Goal: Information Seeking & Learning: Learn about a topic

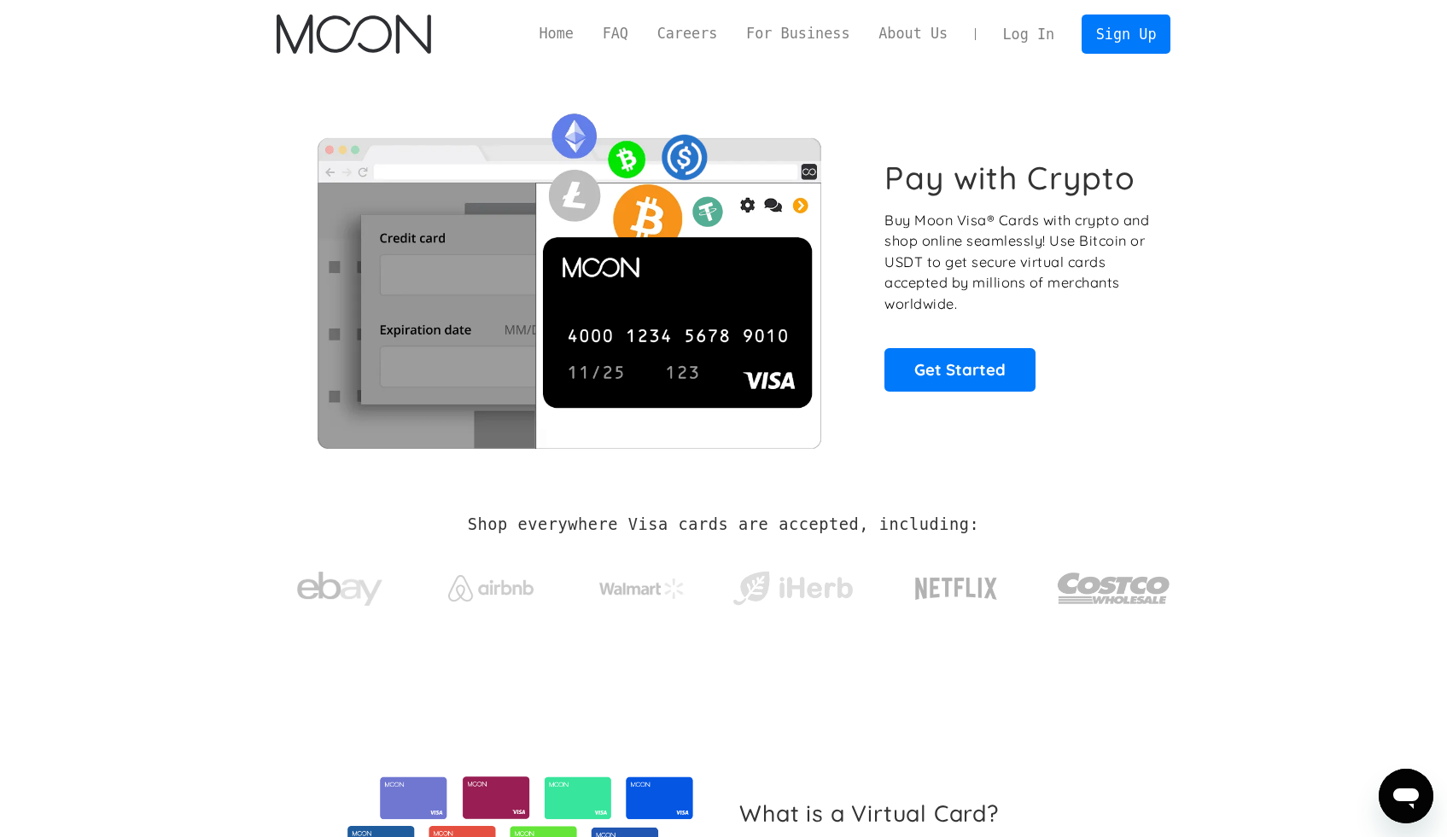
click at [470, 531] on h2 "Shop everywhere Visa cards are accepted, including:" at bounding box center [723, 525] width 511 height 19
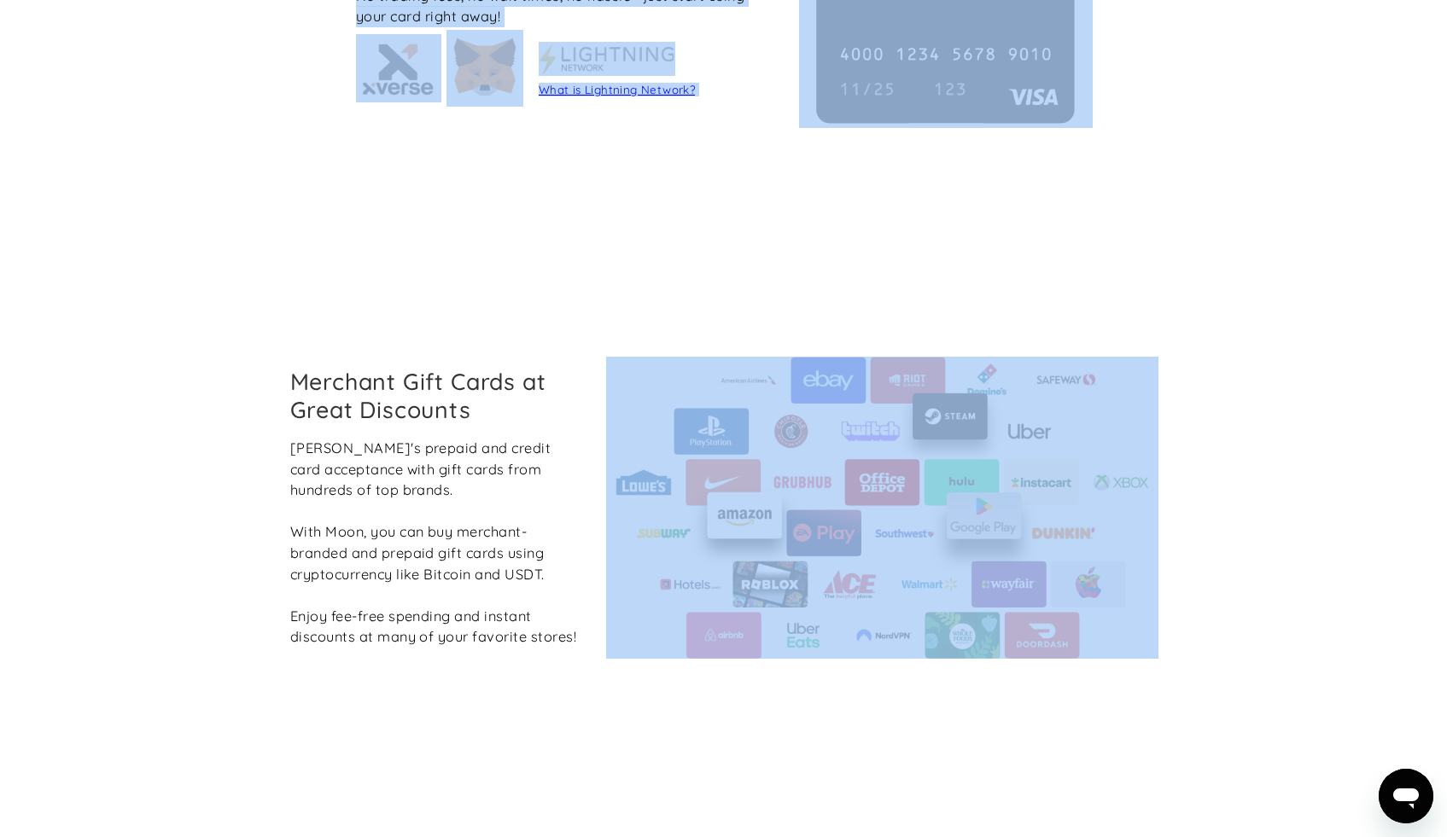
scroll to position [1780, 0]
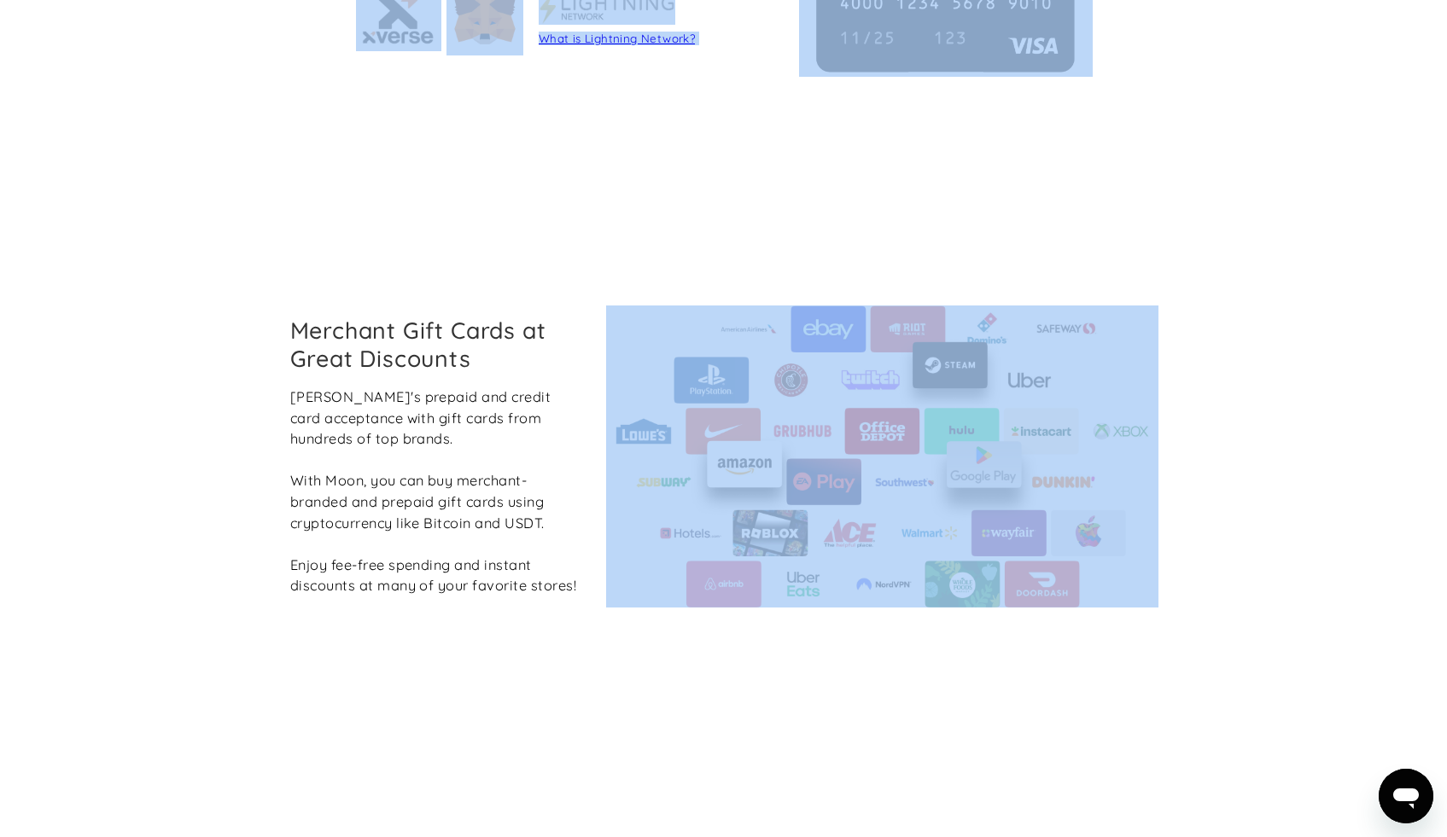
drag, startPoint x: 1459, startPoint y: 125, endPoint x: 1329, endPoint y: 388, distance: 293.1
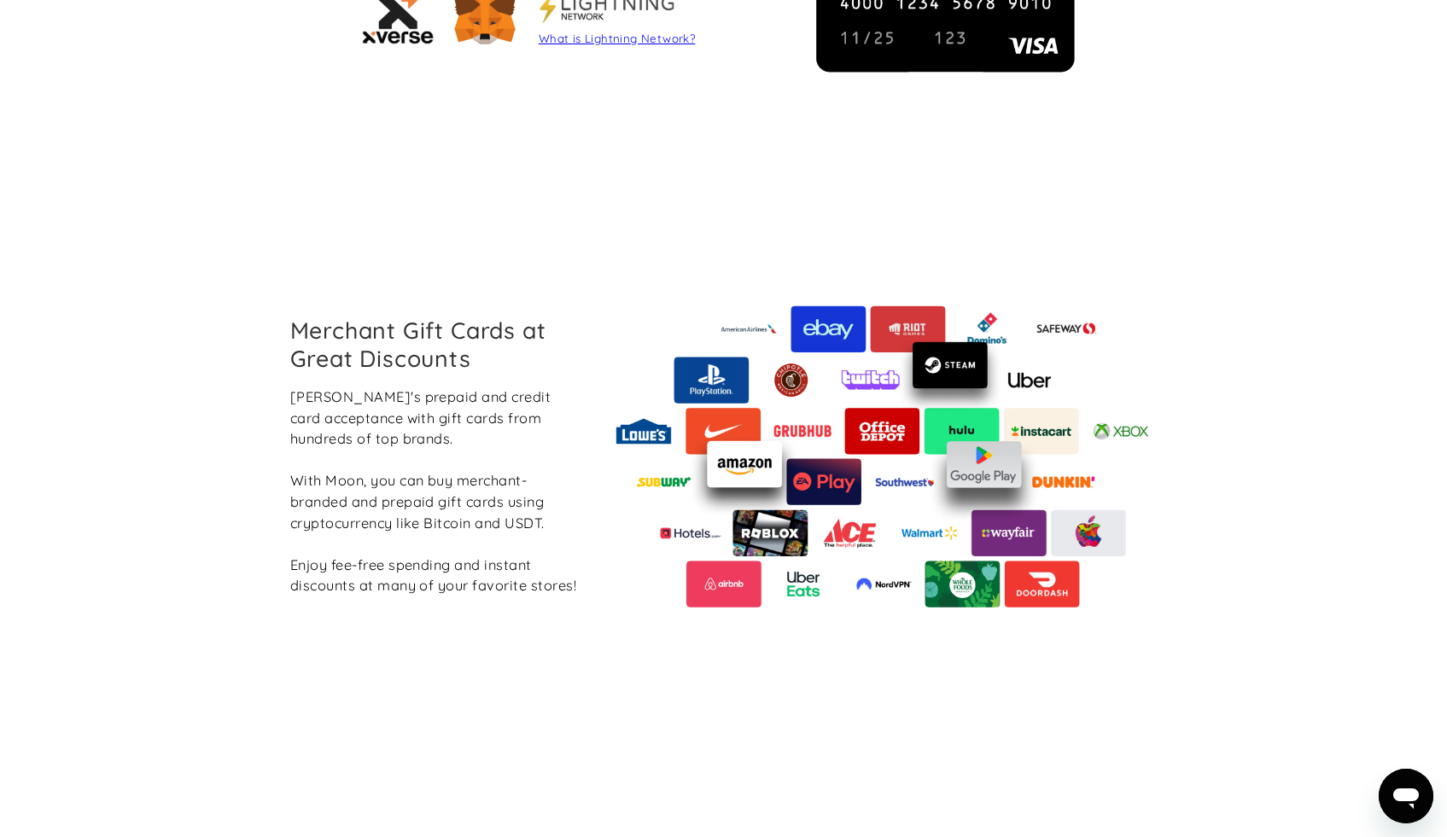
click at [1299, 341] on section "Merchant Gift Cards at Great Discounts Boost Moon's prepaid and credit card acc…" at bounding box center [723, 456] width 1447 height 531
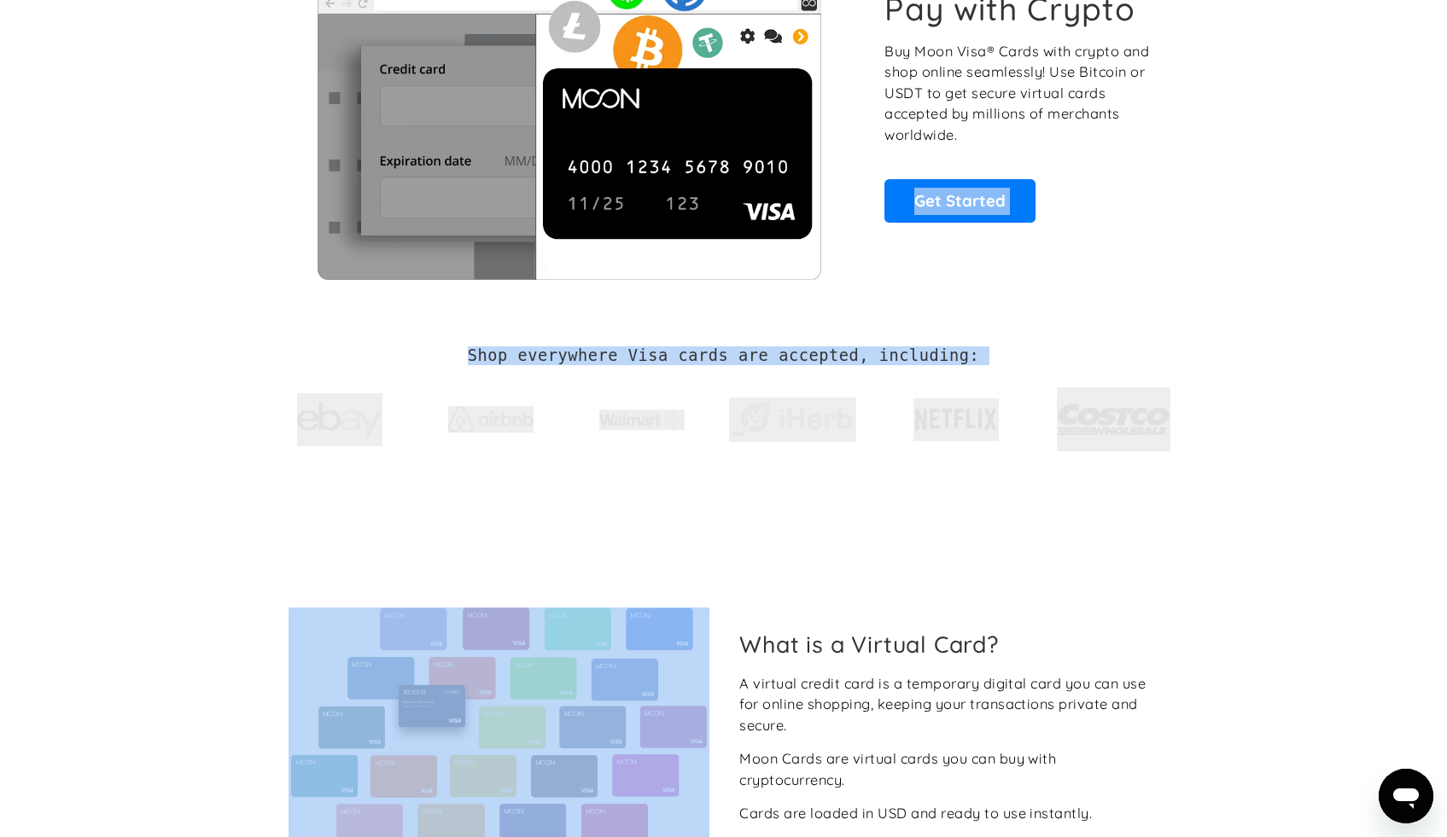
scroll to position [0, 0]
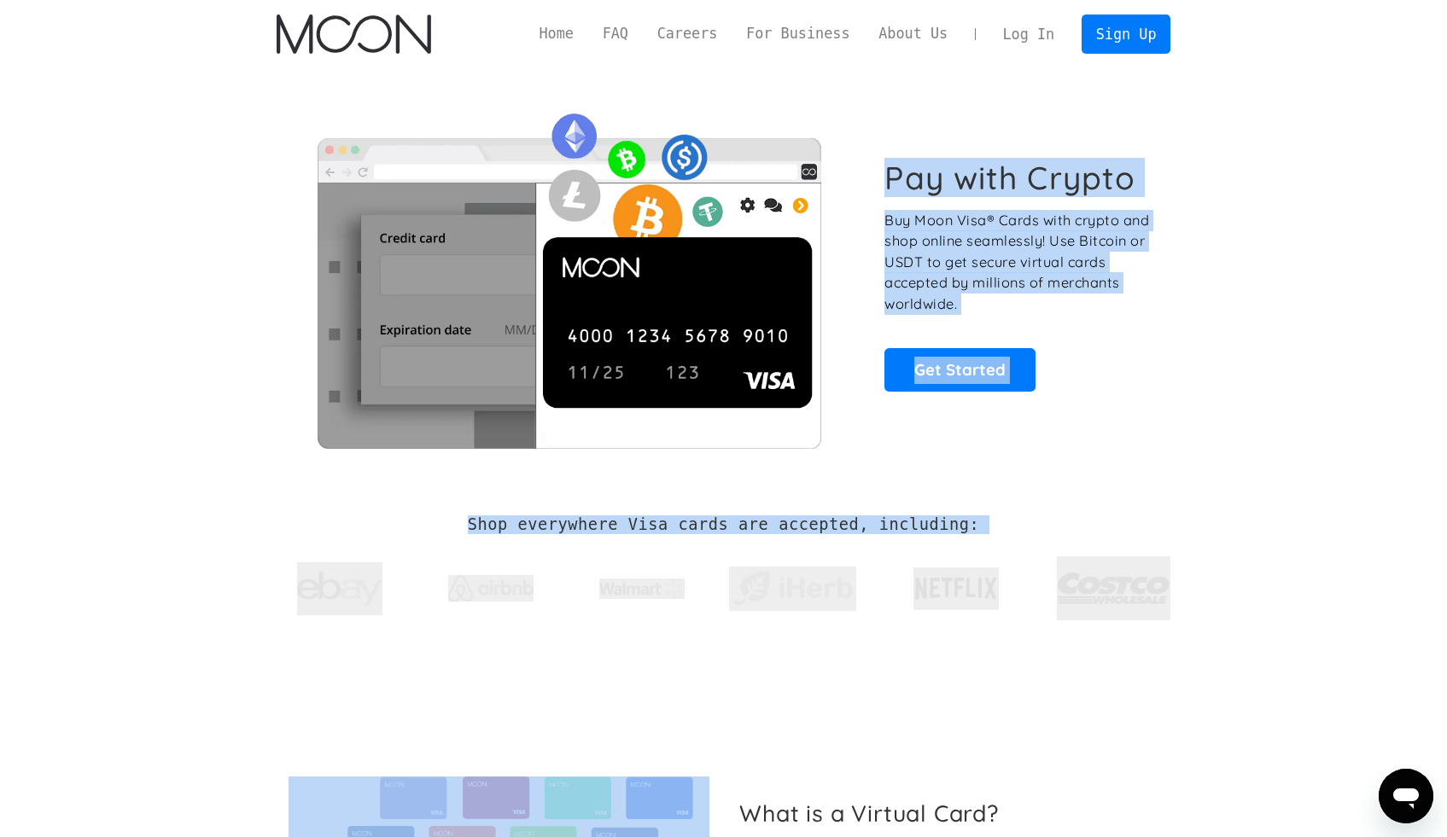
drag, startPoint x: 1459, startPoint y: 547, endPoint x: 1413, endPoint y: 79, distance: 470.0
click at [1413, 79] on html "Home FAQ Careers For Business About Us Log In Sign Up Home FAQ For Business Car…" at bounding box center [723, 418] width 1447 height 837
click at [1302, 255] on section "Pay with Crypto Buy Moon Visa® Cards with crypto and shop online seamlessly! Us…" at bounding box center [723, 275] width 1447 height 414
